Goal: Communication & Community: Answer question/provide support

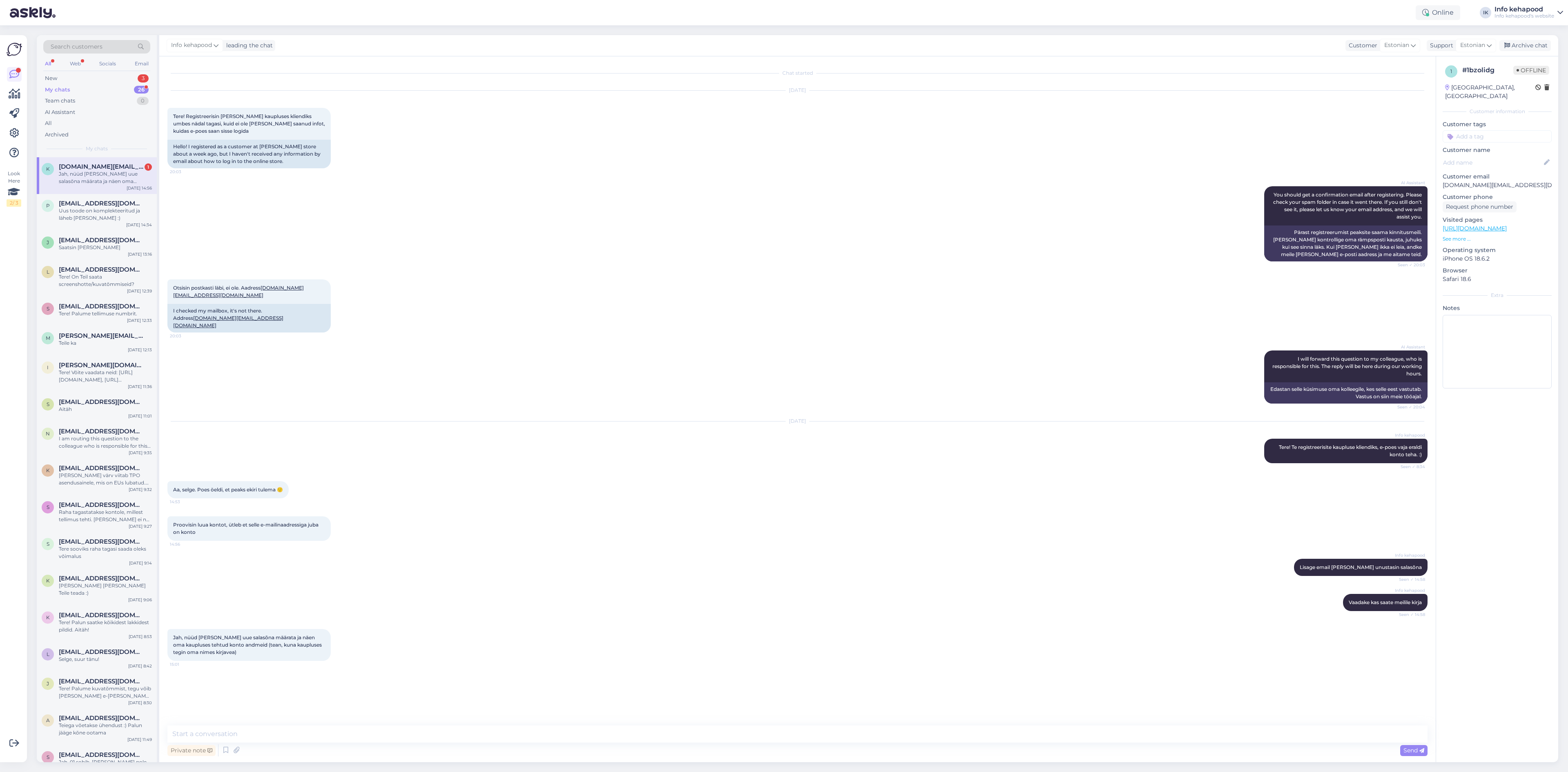
click at [81, 162] on div "K [DOMAIN_NAME][EMAIL_ADDRESS][DOMAIN_NAME] 1 Jah, nüüd [PERSON_NAME] uue salas…" at bounding box center [96, 175] width 120 height 37
click at [276, 730] on textarea at bounding box center [797, 734] width 1260 height 17
type textarea "Kas saab kuidagi veel abiks olla?"
drag, startPoint x: 600, startPoint y: 675, endPoint x: 462, endPoint y: 432, distance: 279.5
click at [462, 432] on div "[DATE] Info kehapood Tere! Te registreerisite kaupluse kliendiks, e-poes vaja e…" at bounding box center [797, 443] width 1260 height 60
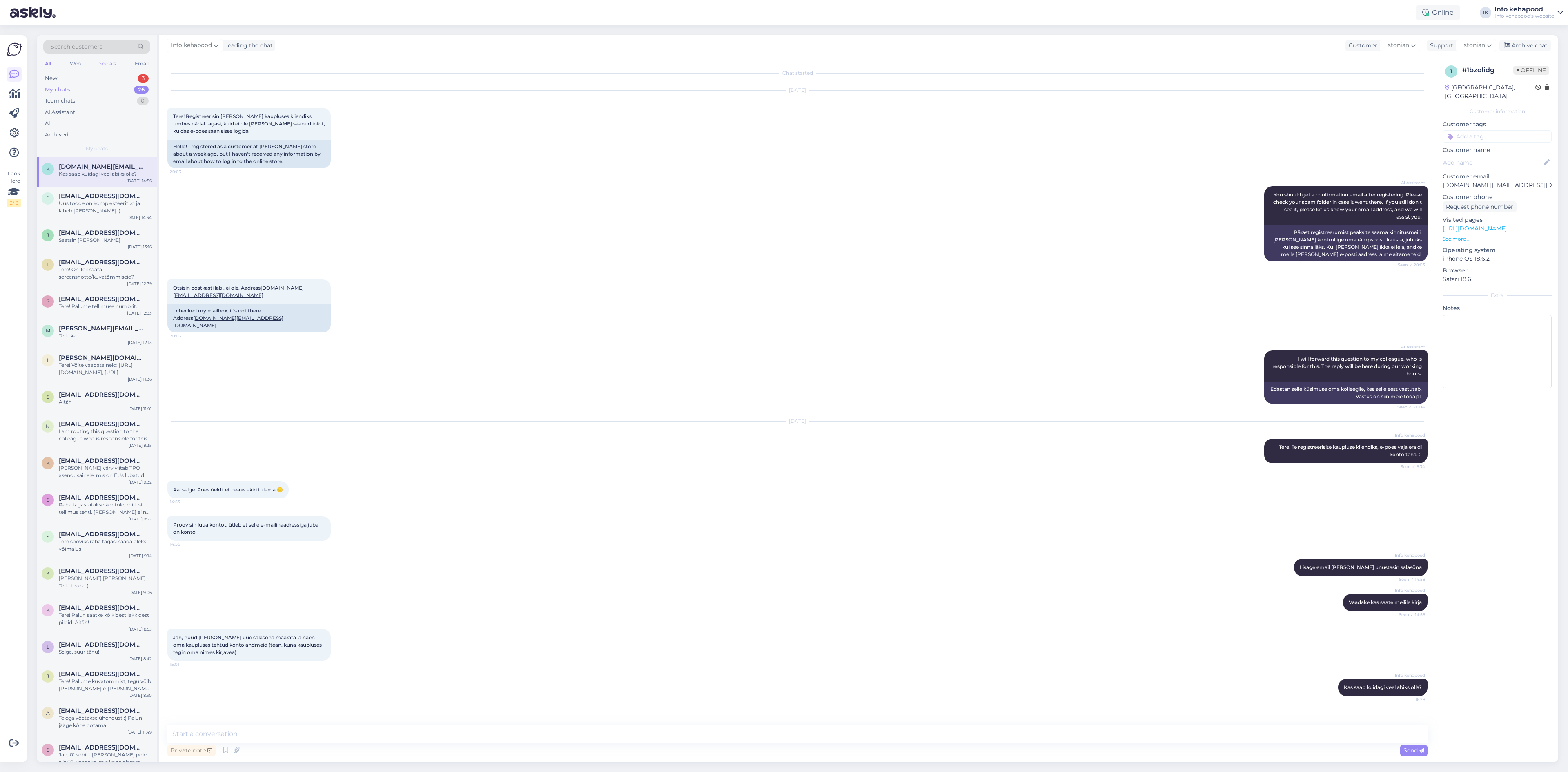
click at [111, 68] on div "Socials" at bounding box center [107, 63] width 20 height 10
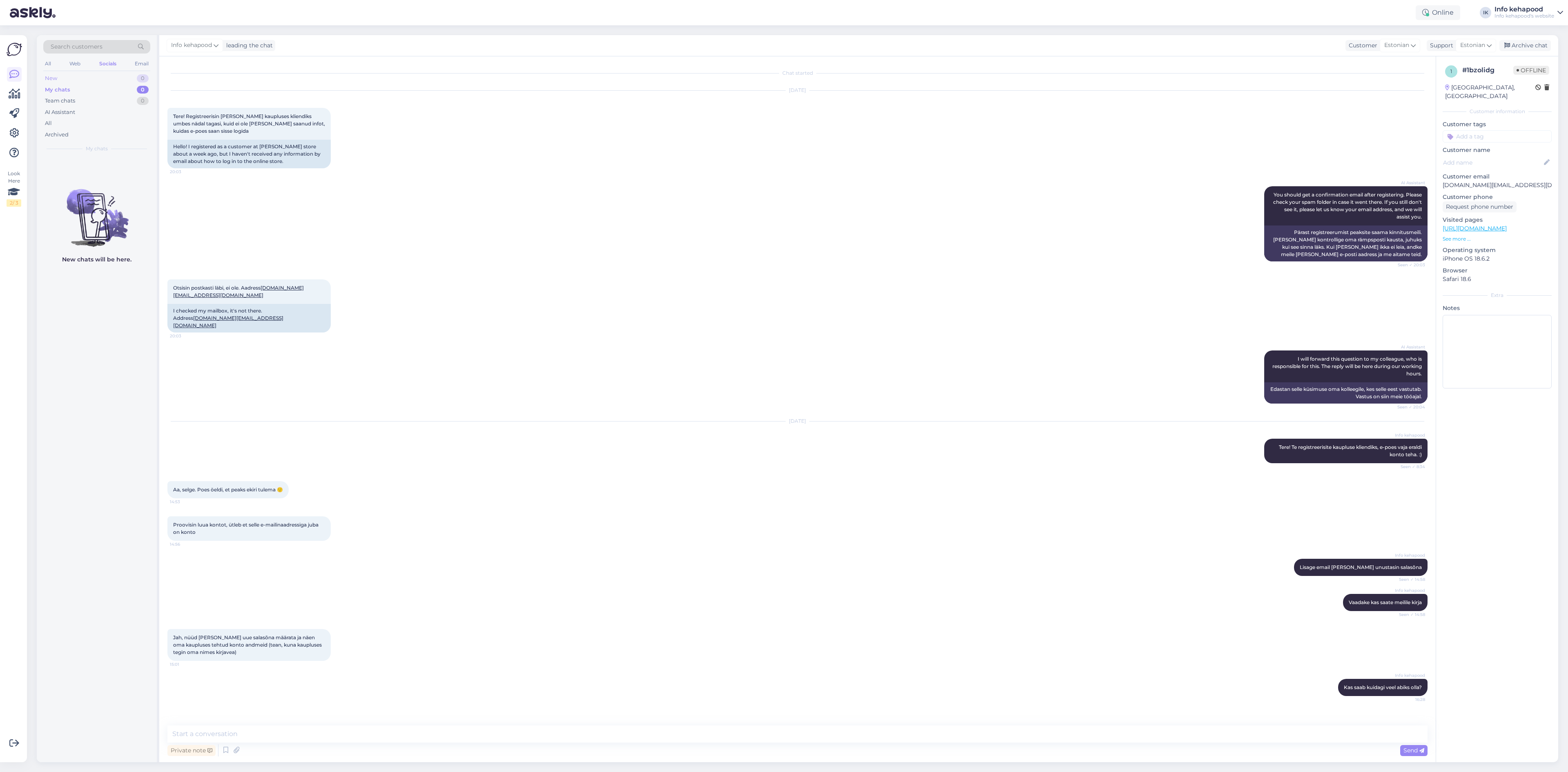
click at [111, 78] on div "New 0" at bounding box center [97, 78] width 107 height 12
click at [110, 97] on div "Team chats 0" at bounding box center [97, 100] width 107 height 12
click at [104, 85] on div "My chats 0" at bounding box center [97, 89] width 107 height 12
drag, startPoint x: 91, startPoint y: 304, endPoint x: 88, endPoint y: 297, distance: 7.6
click at [91, 304] on div "New chats will be here." at bounding box center [96, 460] width 120 height 605
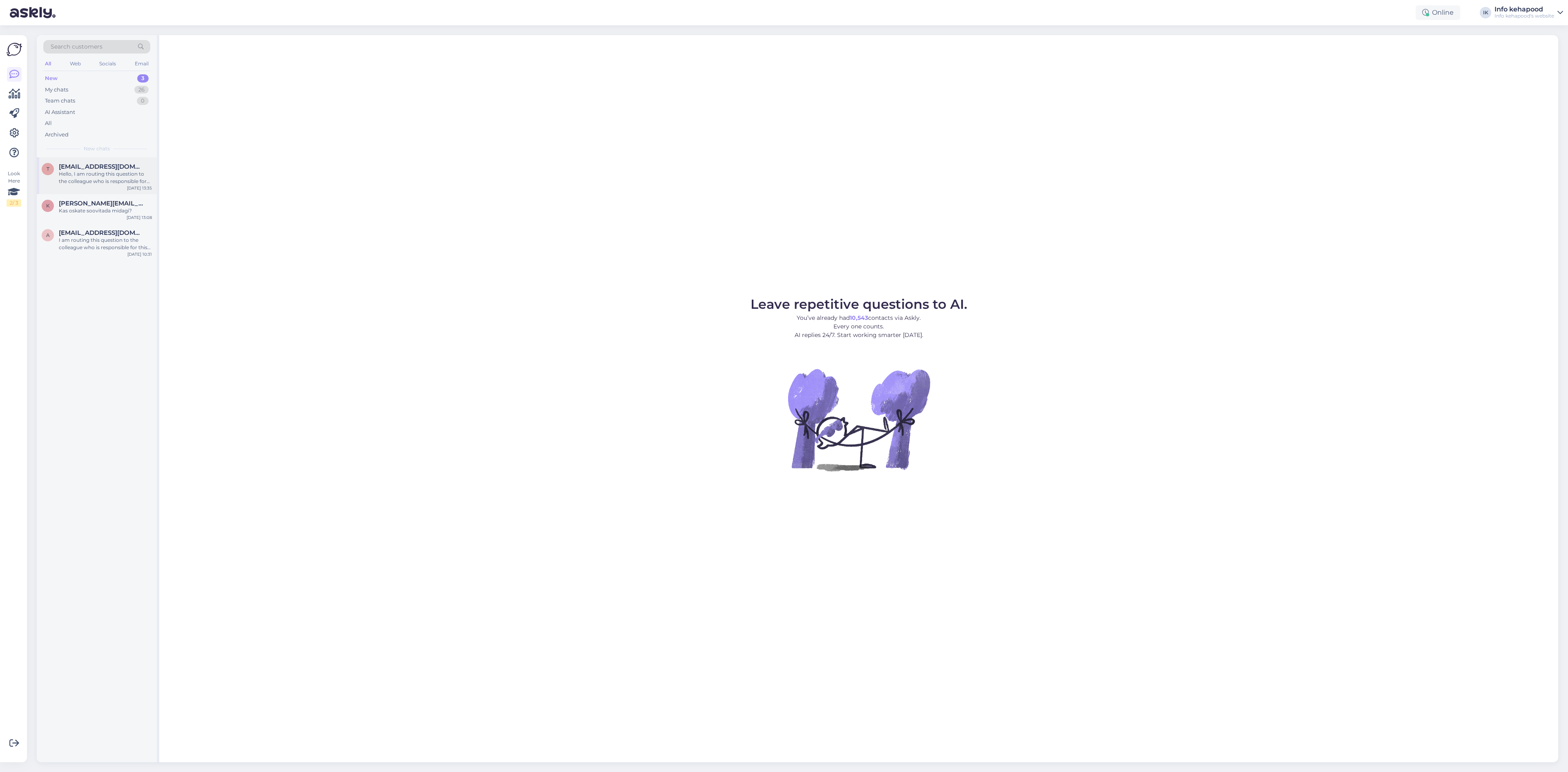
click at [82, 177] on div "Hello, I am routing this question to the colleague who is responsible for this …" at bounding box center [105, 178] width 93 height 15
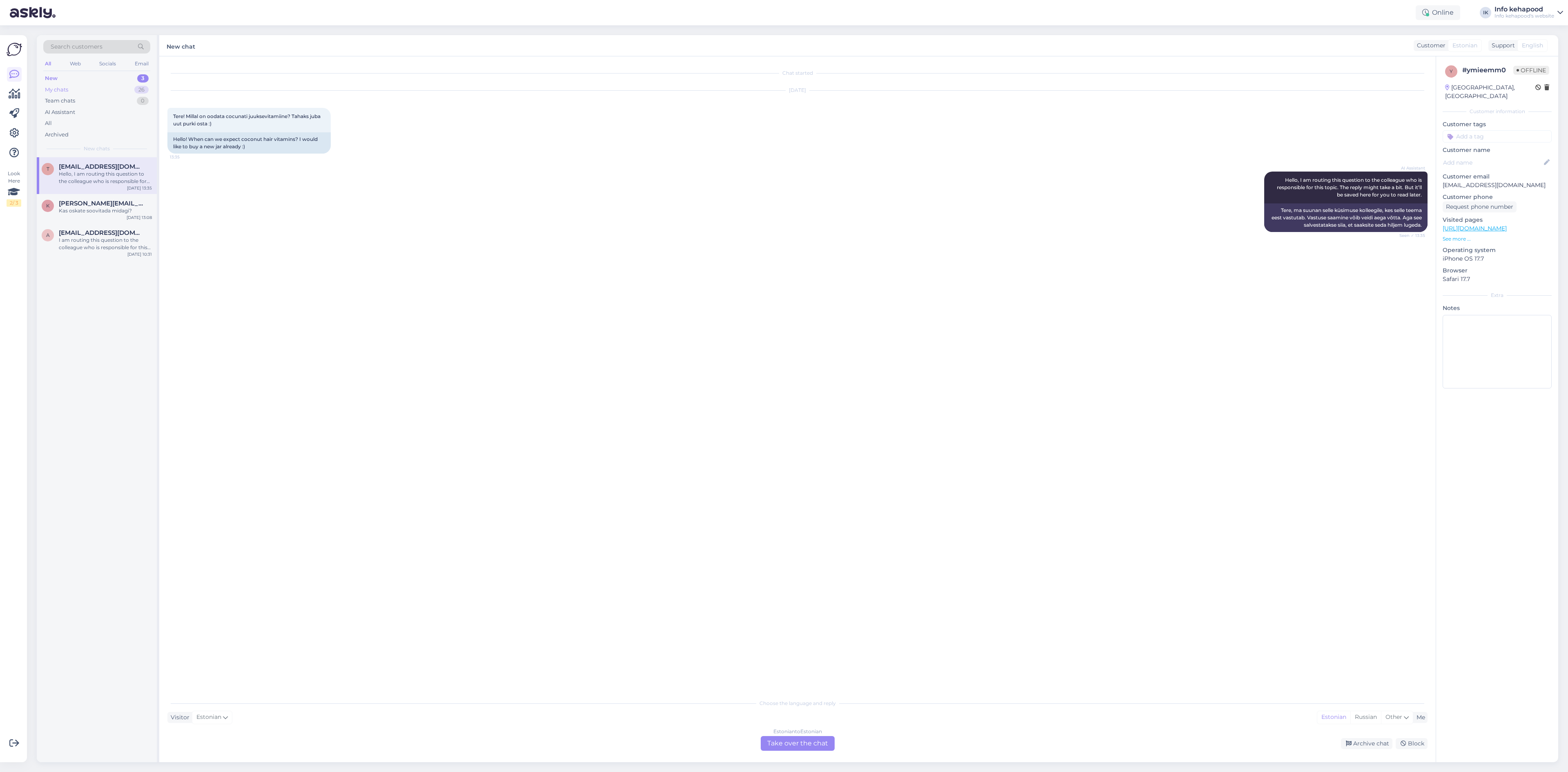
click at [92, 94] on div "My chats 26" at bounding box center [97, 89] width 107 height 12
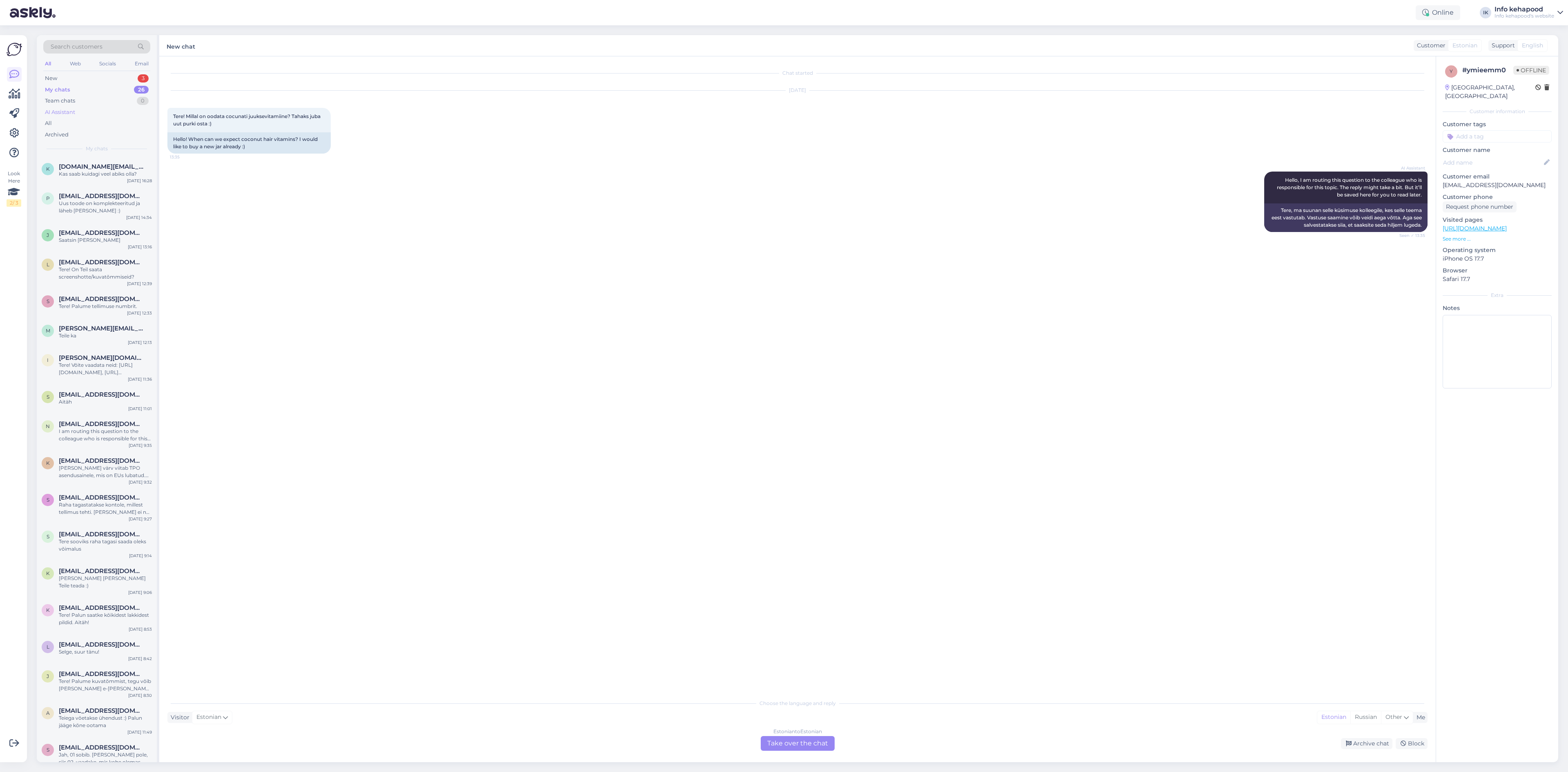
click at [94, 107] on div "AI Assistant" at bounding box center [97, 112] width 107 height 12
click at [88, 93] on div "My chats 26" at bounding box center [97, 89] width 107 height 12
click at [131, 75] on div "New 3" at bounding box center [97, 78] width 107 height 12
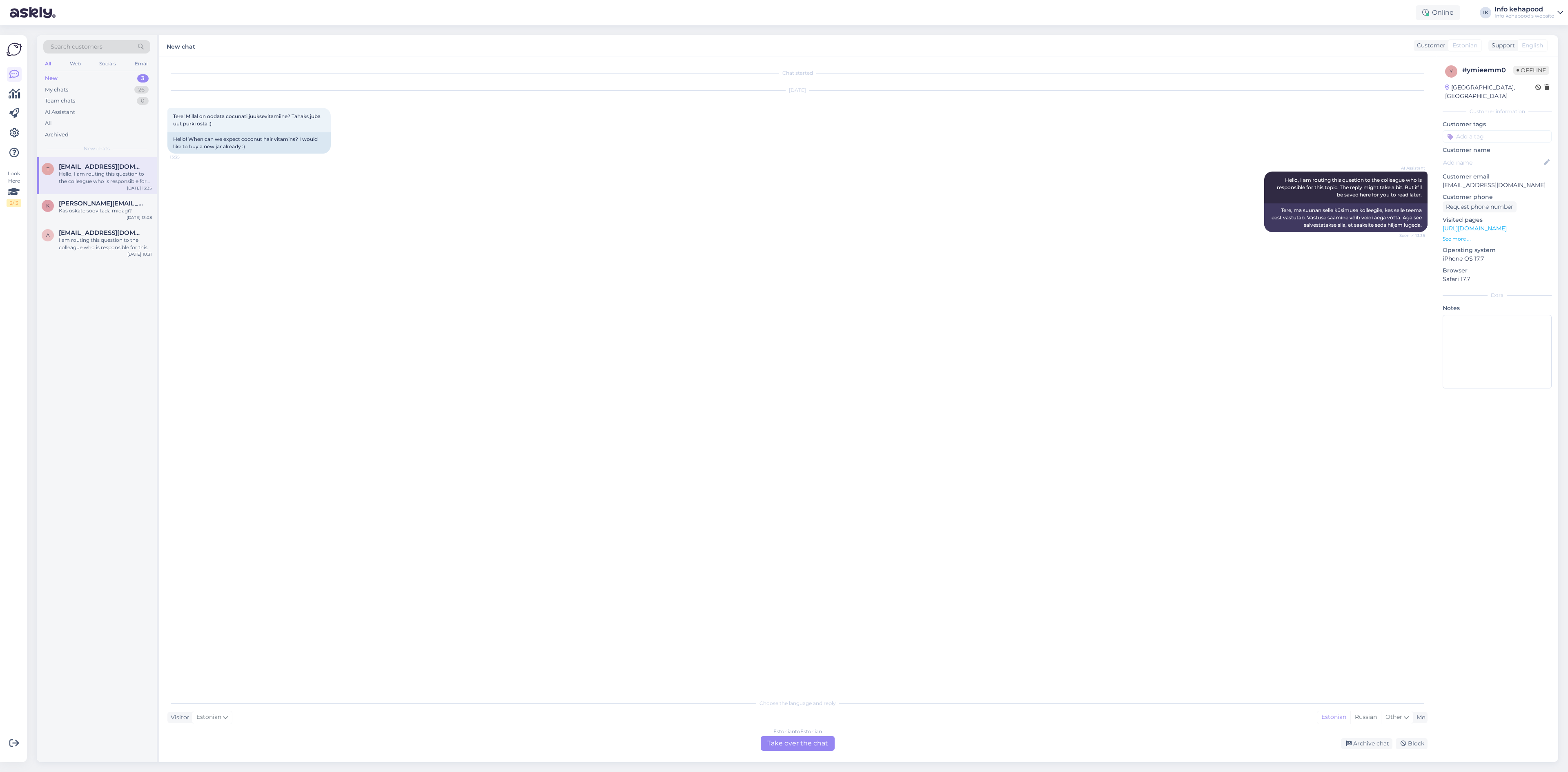
click at [125, 174] on div "Hello, I am routing this question to the colleague who is responsible for this …" at bounding box center [105, 178] width 93 height 15
click at [119, 219] on div "K Katrin.koor@hotmail.com Kas oskate soovitada midagi? Sep 15 13:08" at bounding box center [96, 209] width 120 height 29
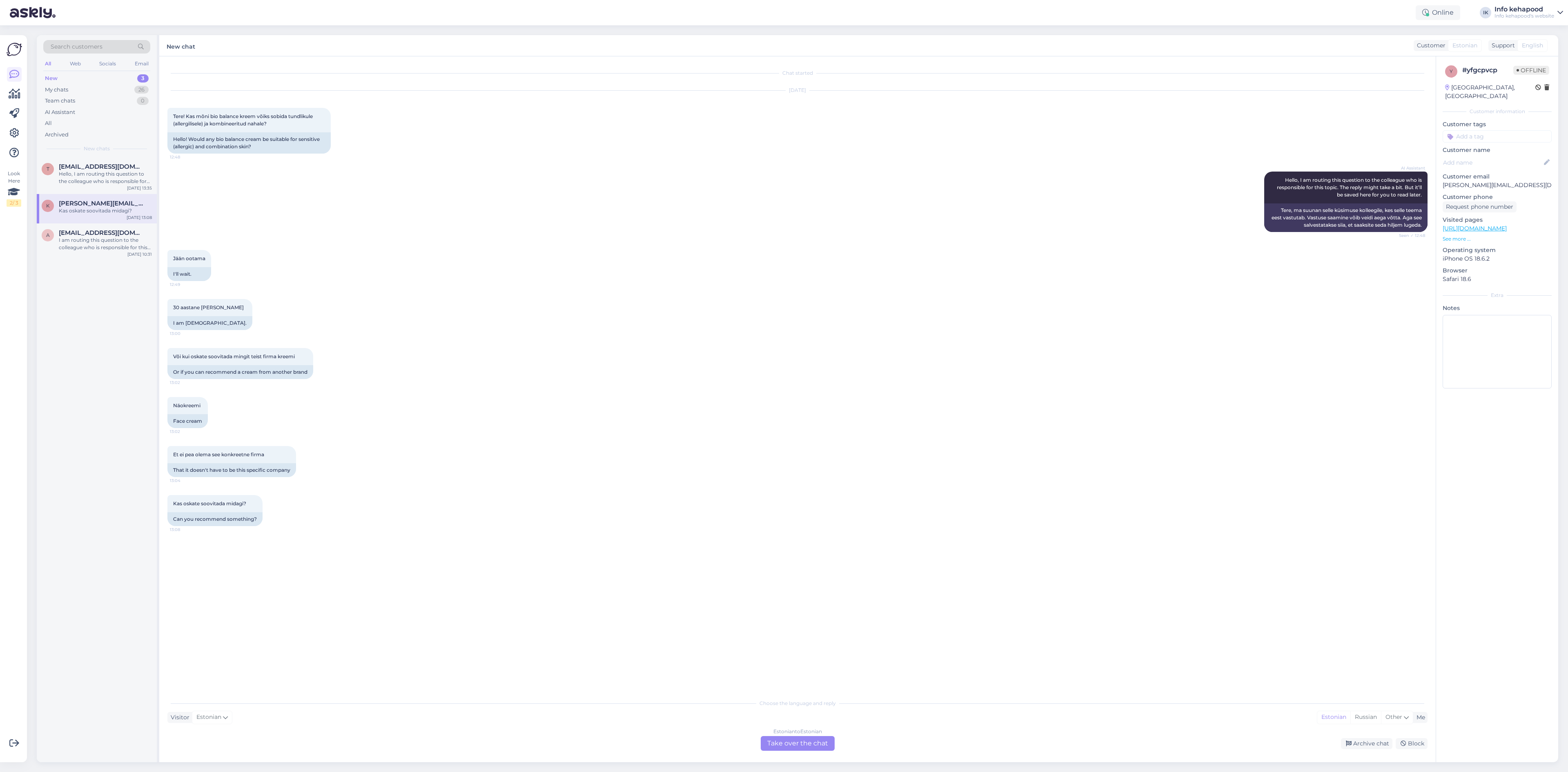
click at [809, 769] on div "Search customers All Web Socials Email New 3 My chats 26 Team chats 0 AI Assist…" at bounding box center [800, 399] width 1536 height 746
click at [799, 751] on div "Chat started Sep 15 2025 Tere! Kas mõni bio balance kreem võiks sobida tundliku…" at bounding box center [797, 409] width 1276 height 706
click at [791, 740] on div "Estonian to Estonian Take over the chat" at bounding box center [797, 743] width 74 height 15
click at [755, 725] on div "Chat started Sep 15 2025 Tere! Kas mõni bio balance kreem võiks sobida tundliku…" at bounding box center [797, 409] width 1276 height 706
click at [756, 726] on textarea at bounding box center [797, 734] width 1260 height 17
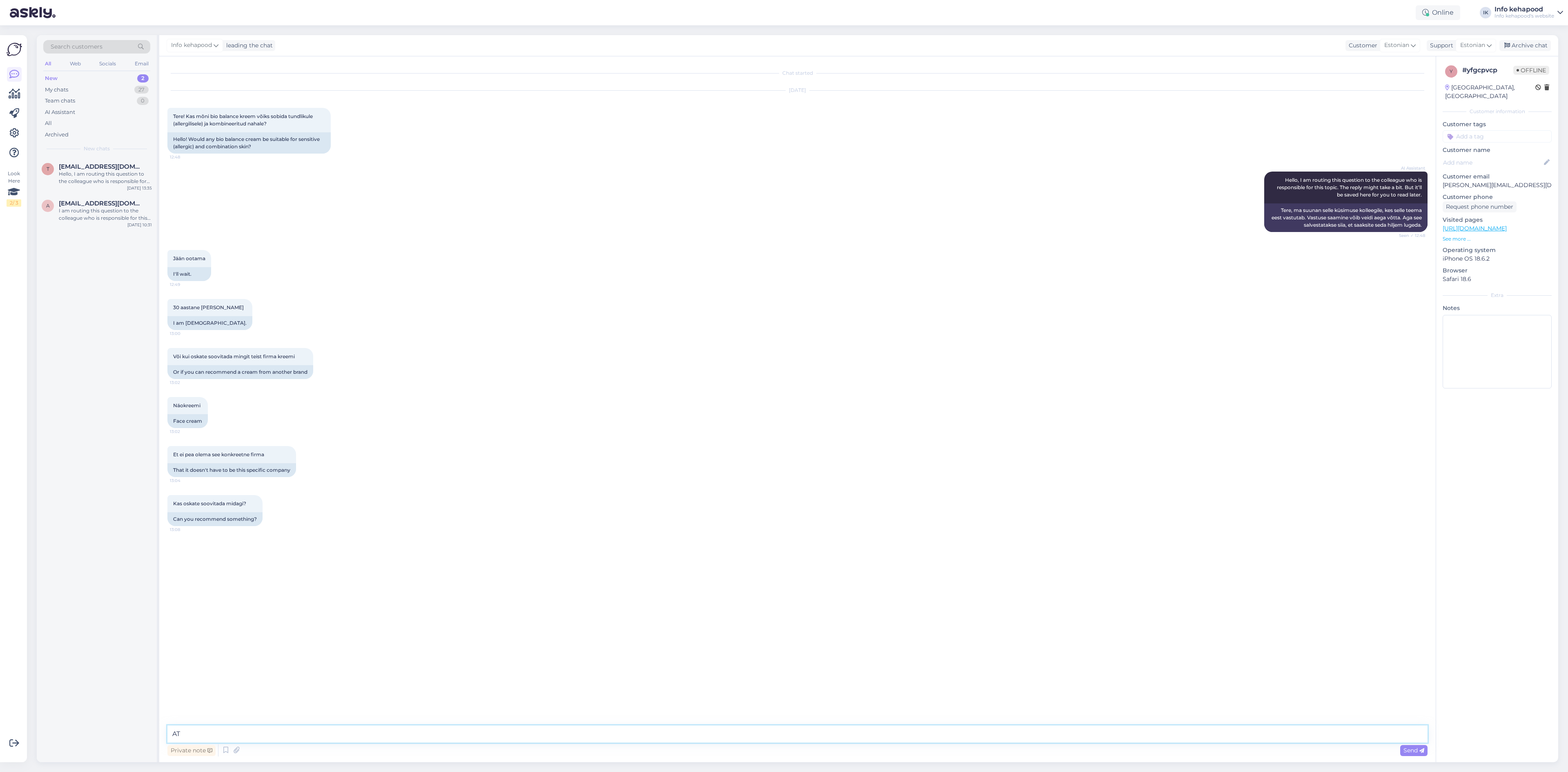
type textarea "A"
paste textarea "Biobalance- super plump, super lift"
type textarea "Tere! Võite proovida Biobalance- super plump, super lift"
click at [120, 83] on div "New 2" at bounding box center [97, 78] width 107 height 12
click at [106, 172] on div "Hello, I am routing this question to the colleague who is responsible for this …" at bounding box center [105, 178] width 93 height 15
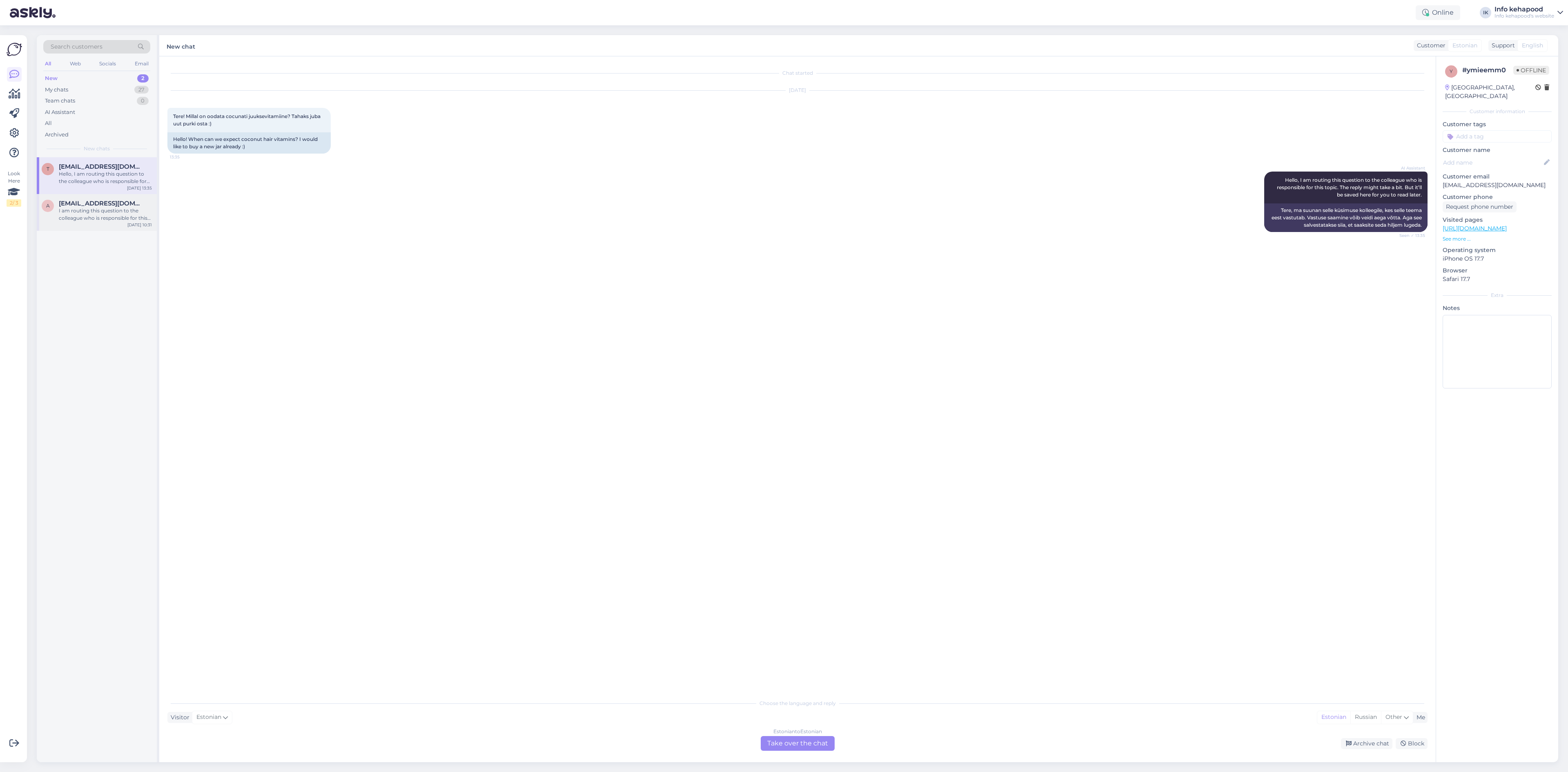
click at [117, 220] on div "I am routing this question to the colleague who is responsible for this topic. …" at bounding box center [105, 214] width 93 height 15
